Goal: Go to known website: Access a specific website the user already knows

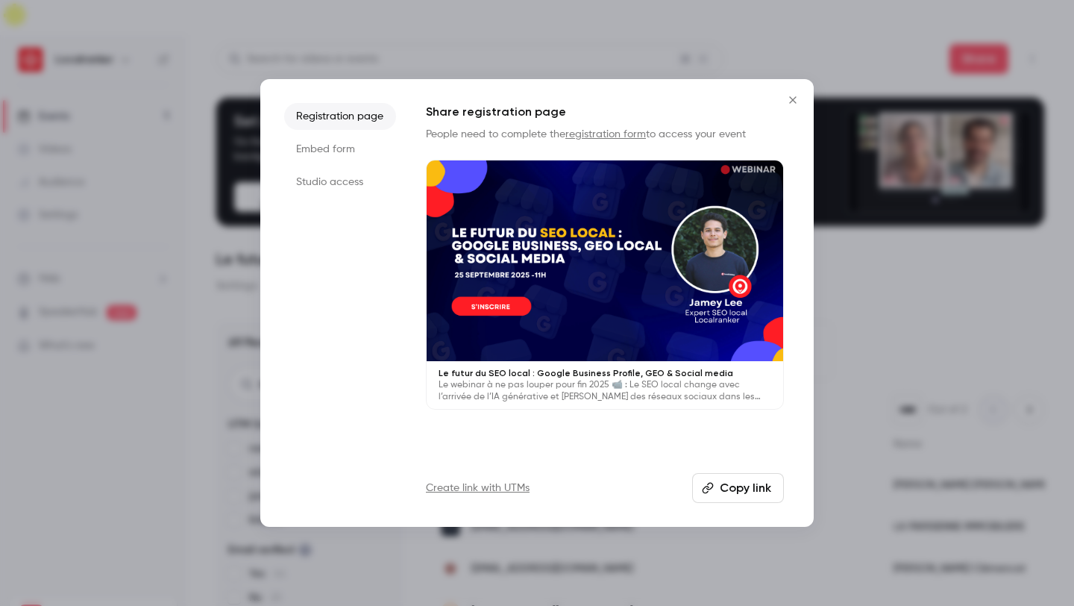
click at [794, 92] on button "Close" at bounding box center [793, 100] width 30 height 30
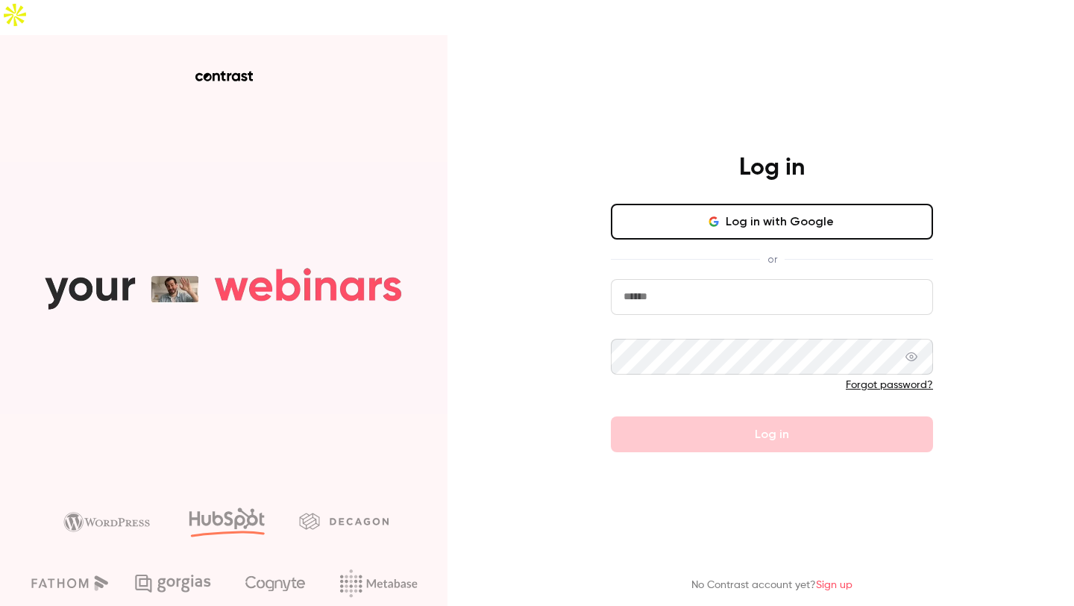
click at [679, 204] on button "Log in with Google" at bounding box center [772, 222] width 322 height 36
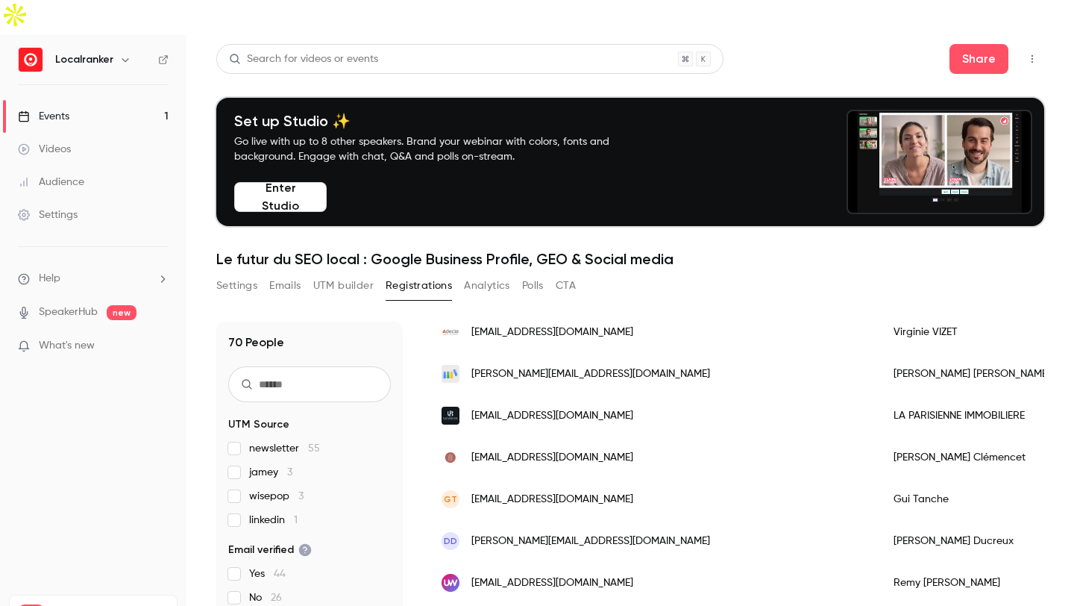
scroll to position [34, 0]
